Goal: Use online tool/utility: Utilize a website feature to perform a specific function

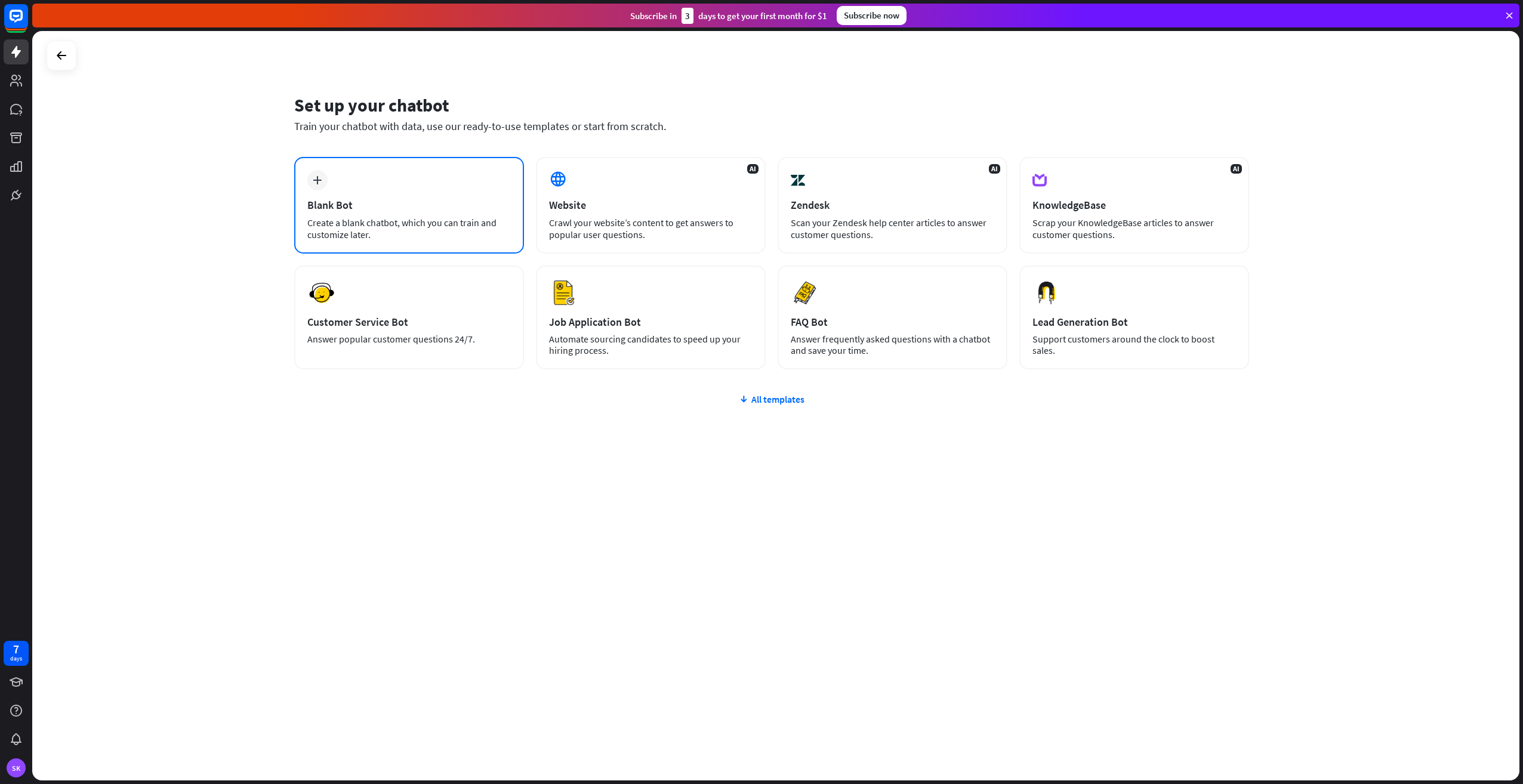
click at [382, 205] on div "Blank Bot" at bounding box center [409, 205] width 203 height 14
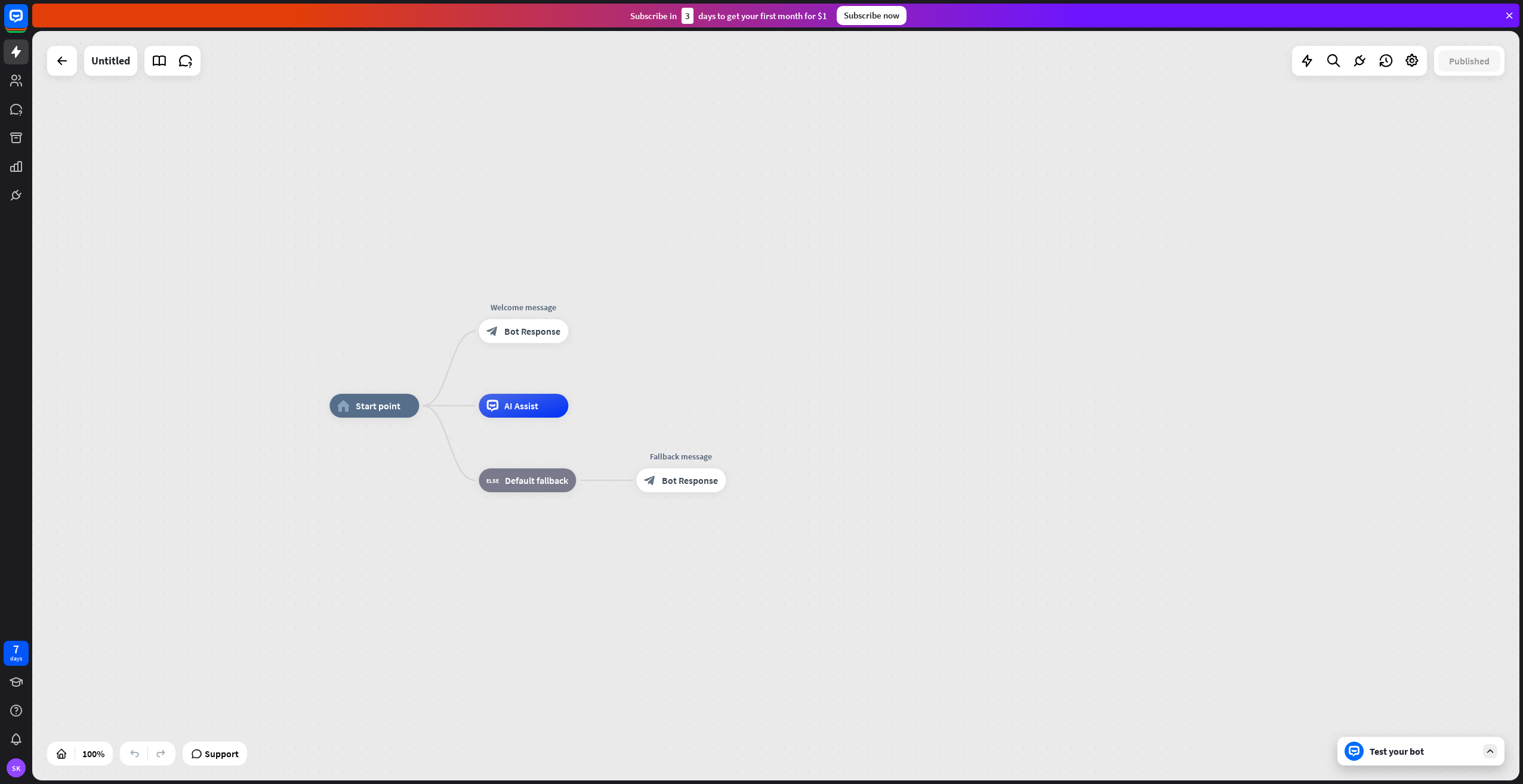
click at [1508, 13] on icon at bounding box center [1509, 15] width 10 height 10
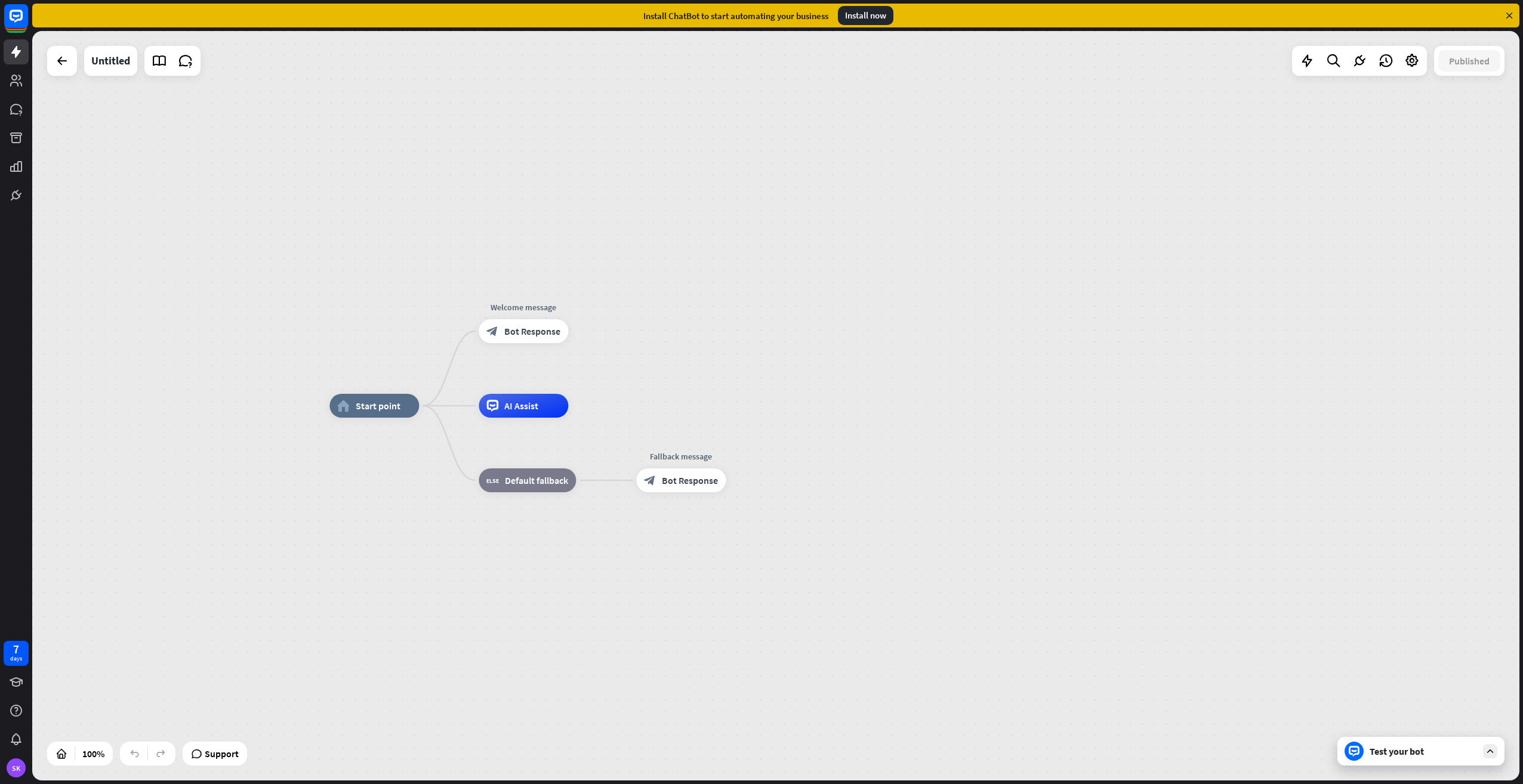
click at [1505, 16] on icon at bounding box center [1509, 15] width 10 height 10
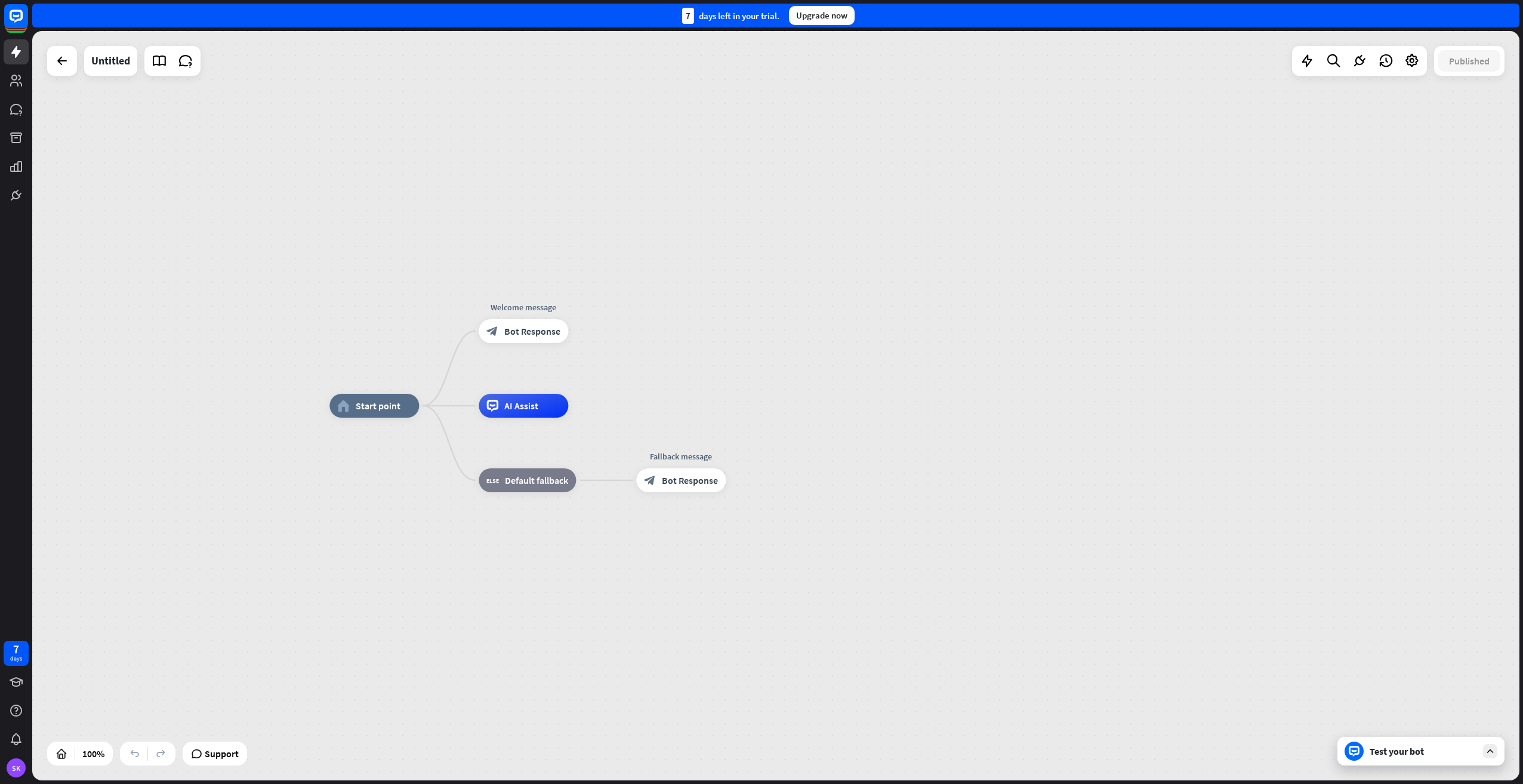
click at [1385, 752] on div "Test your bot" at bounding box center [1423, 751] width 108 height 12
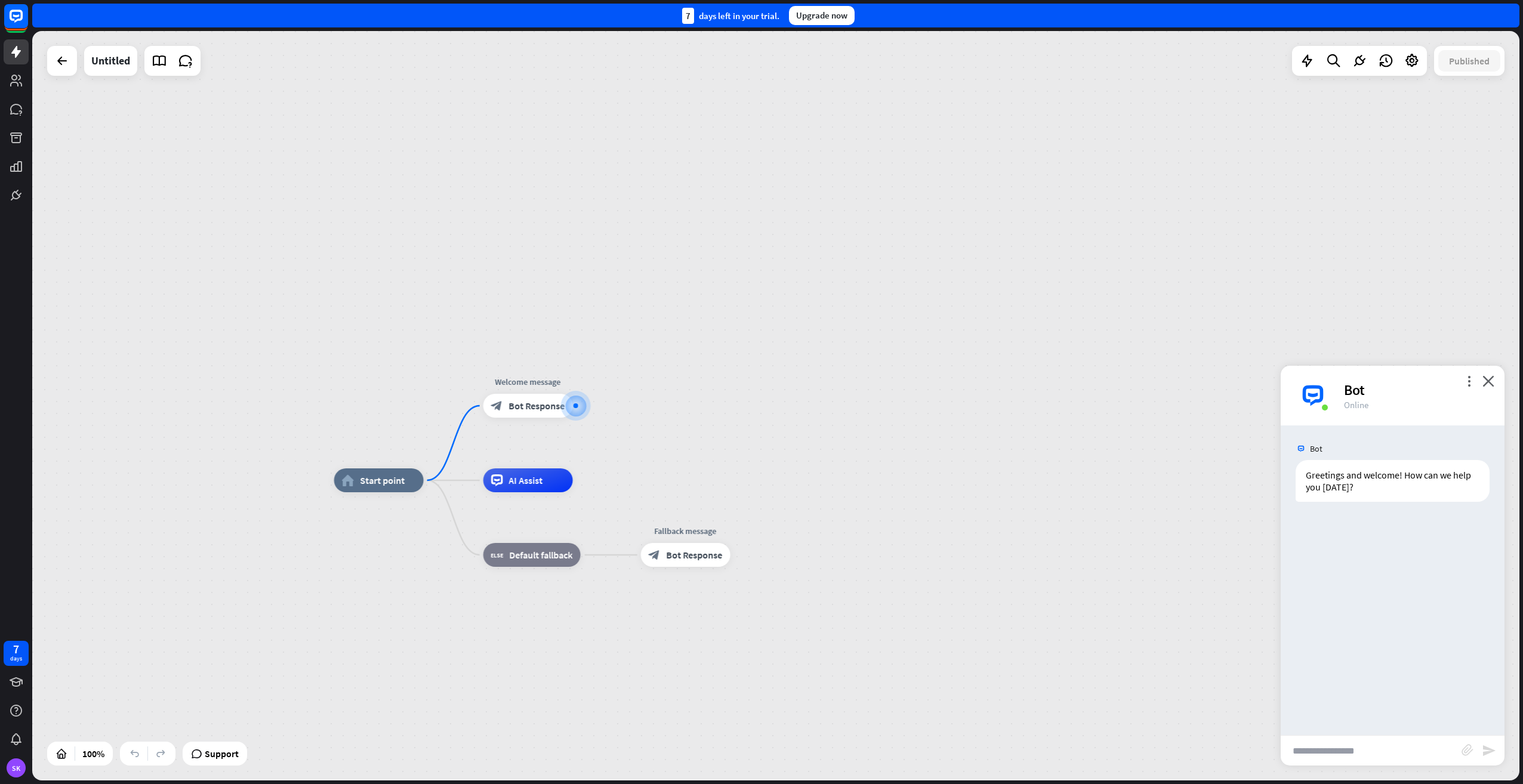
click at [1358, 749] on input "text" at bounding box center [1371, 750] width 181 height 30
type input "**********"
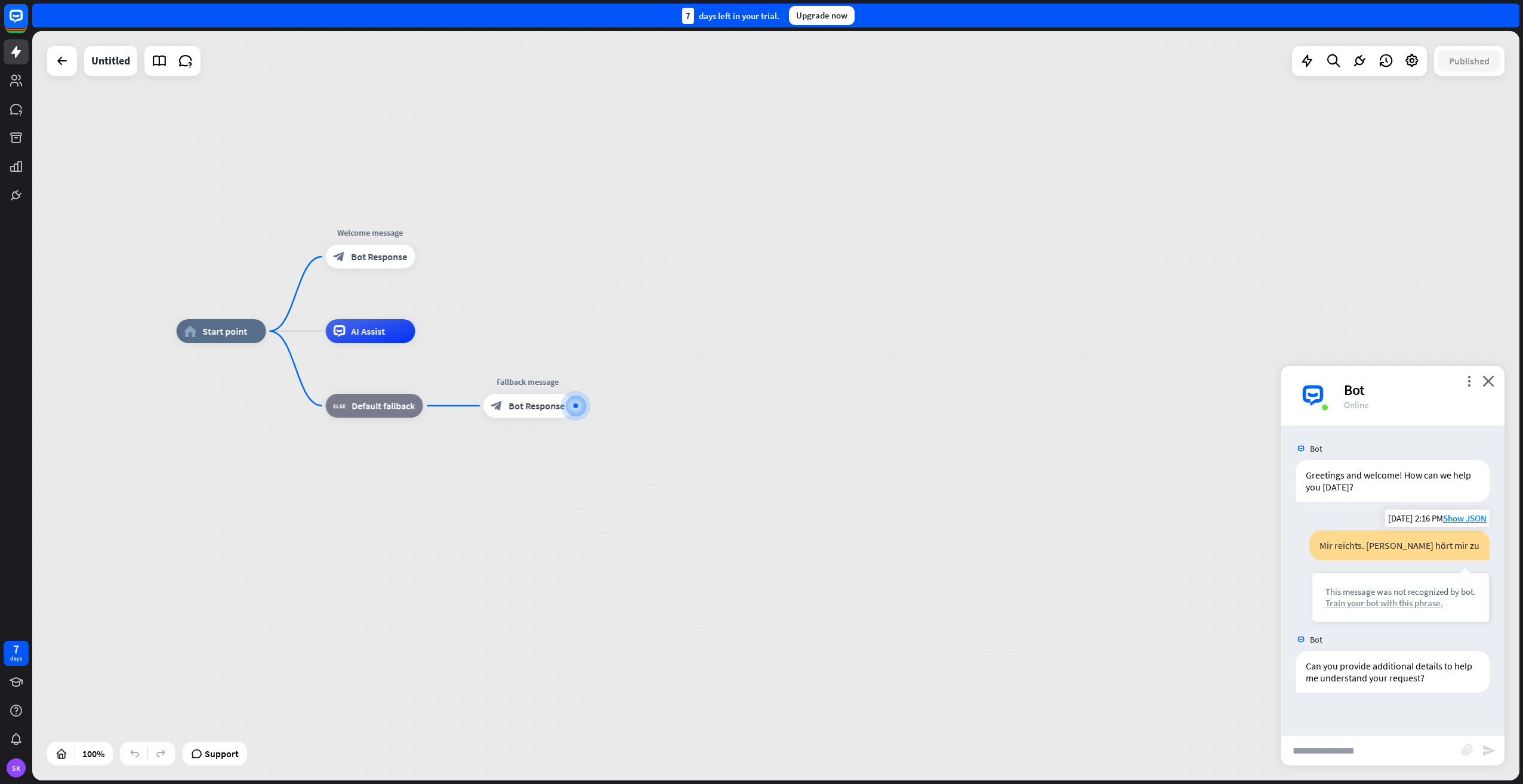
click at [1362, 600] on div "Train your bot with this phrase." at bounding box center [1401, 603] width 151 height 11
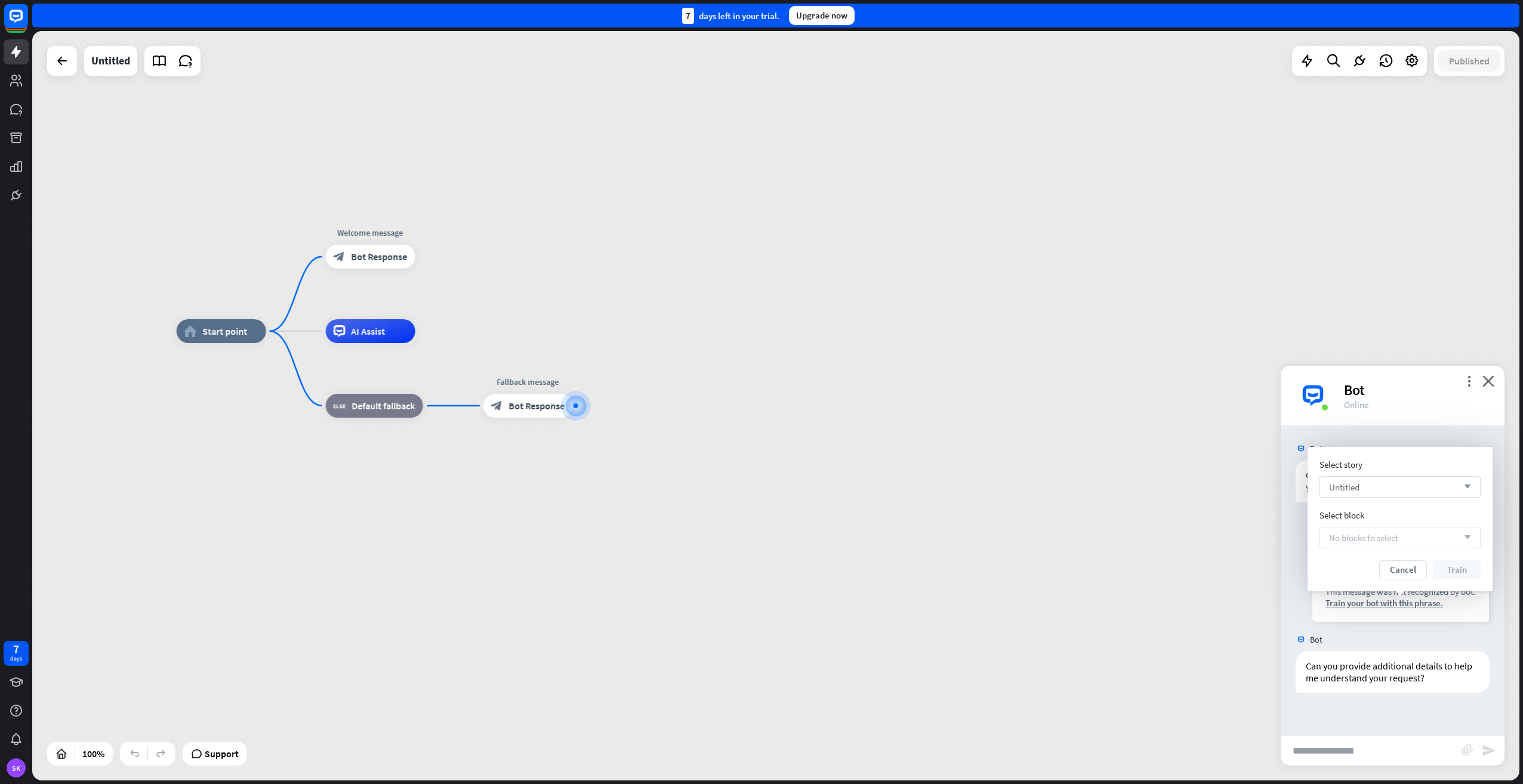
click at [1466, 487] on icon "arrow_down" at bounding box center [1464, 487] width 13 height 7
click at [1466, 487] on icon "search" at bounding box center [1465, 487] width 12 height 12
click at [1359, 492] on input "search" at bounding box center [1391, 487] width 124 height 20
type input "*"
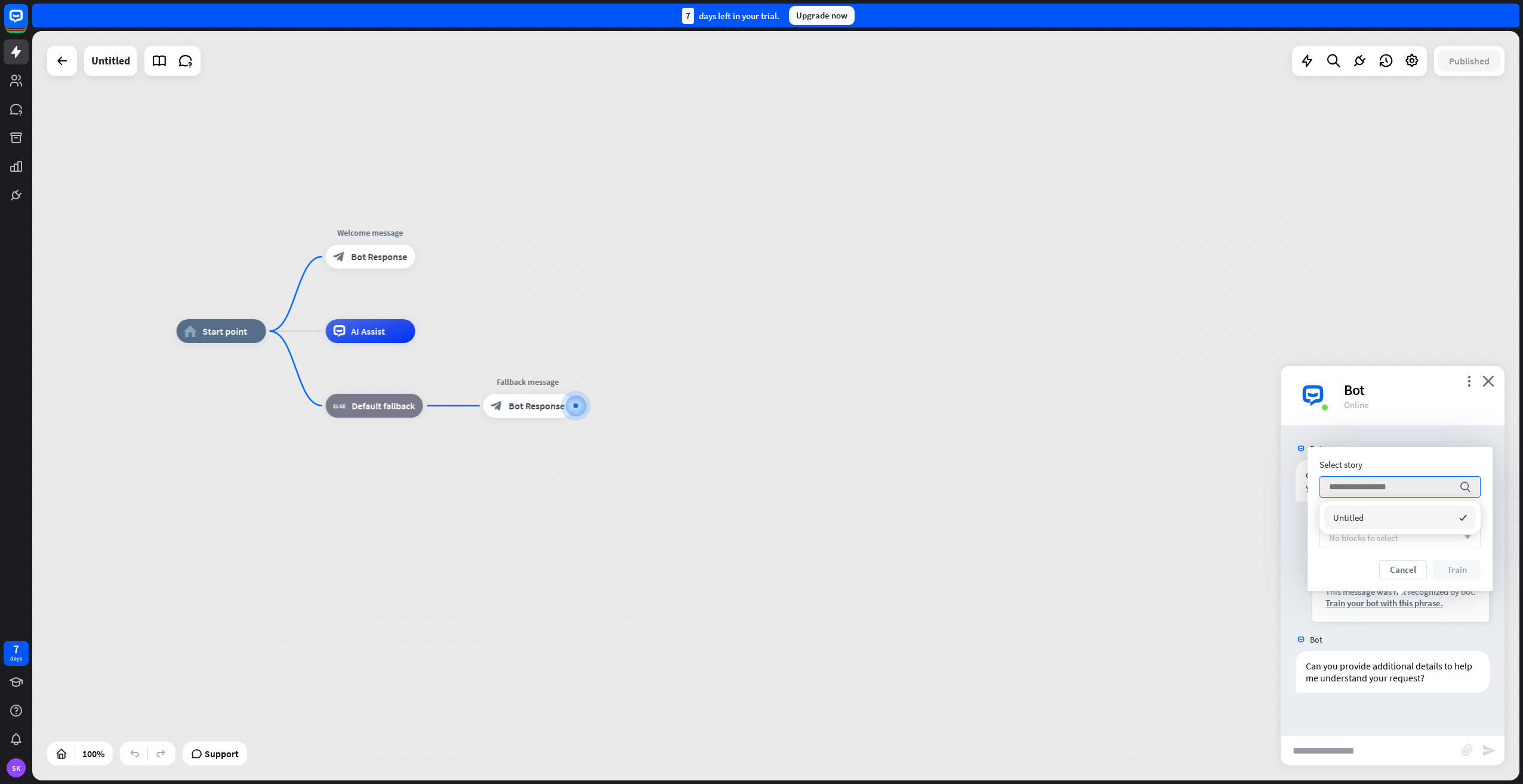
click at [1463, 520] on icon "checked" at bounding box center [1463, 517] width 8 height 8
click at [1351, 541] on span "No blocks to select" at bounding box center [1364, 538] width 69 height 11
click at [1417, 567] on button "Cancel" at bounding box center [1403, 570] width 48 height 19
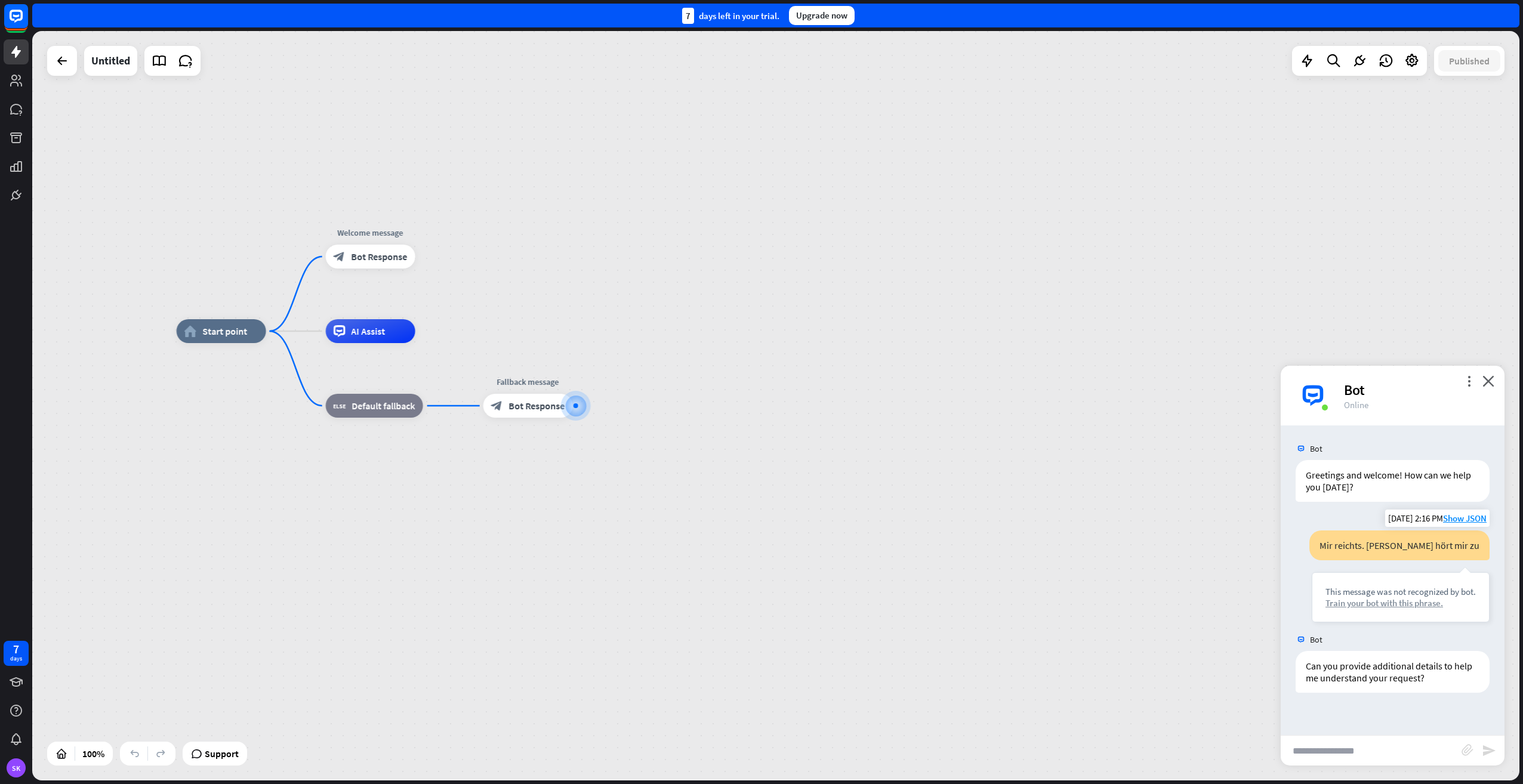
click at [1406, 604] on div "Train your bot with this phrase." at bounding box center [1401, 603] width 151 height 11
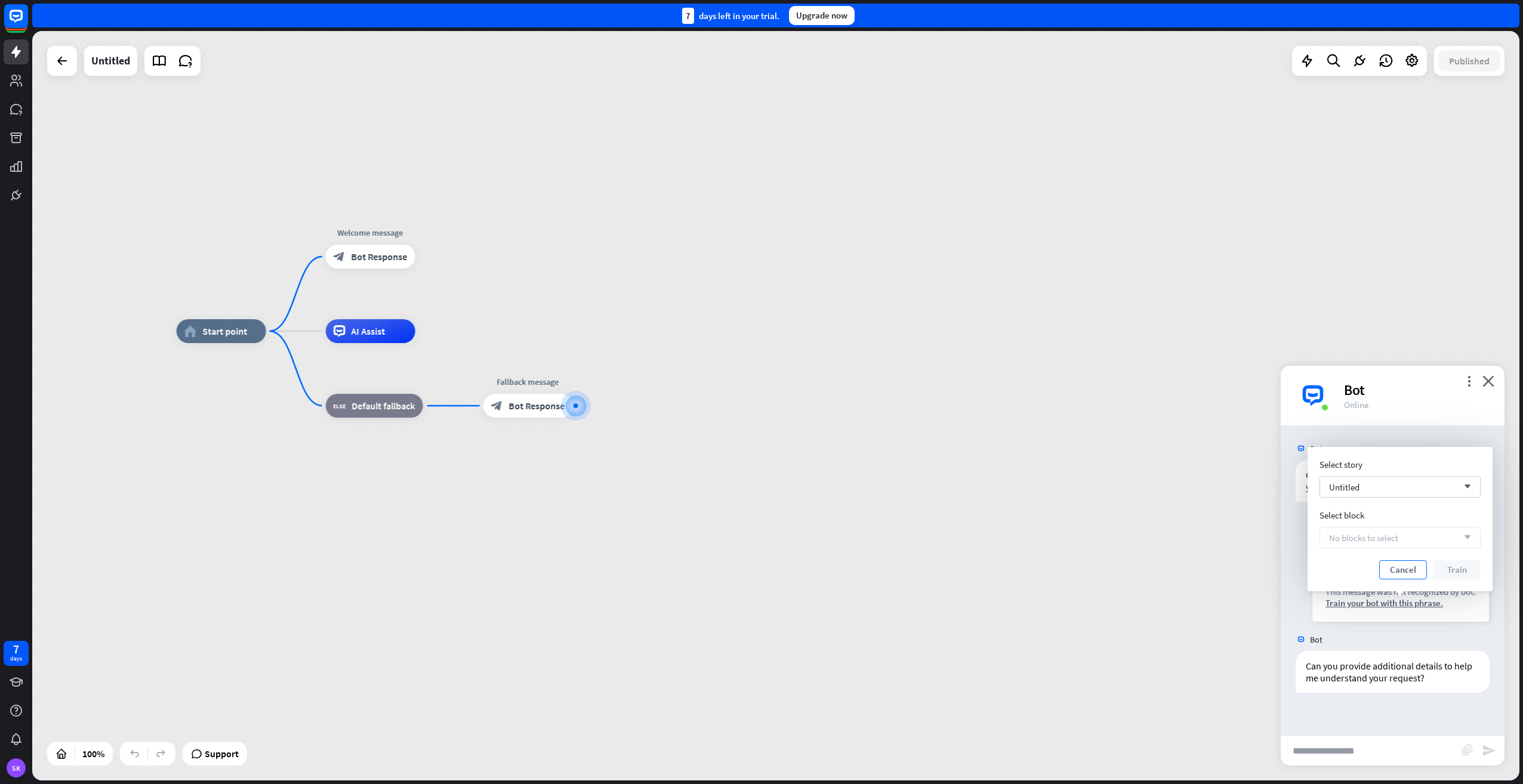
click at [1415, 568] on button "Cancel" at bounding box center [1403, 570] width 48 height 19
